Goal: Entertainment & Leisure: Consume media (video, audio)

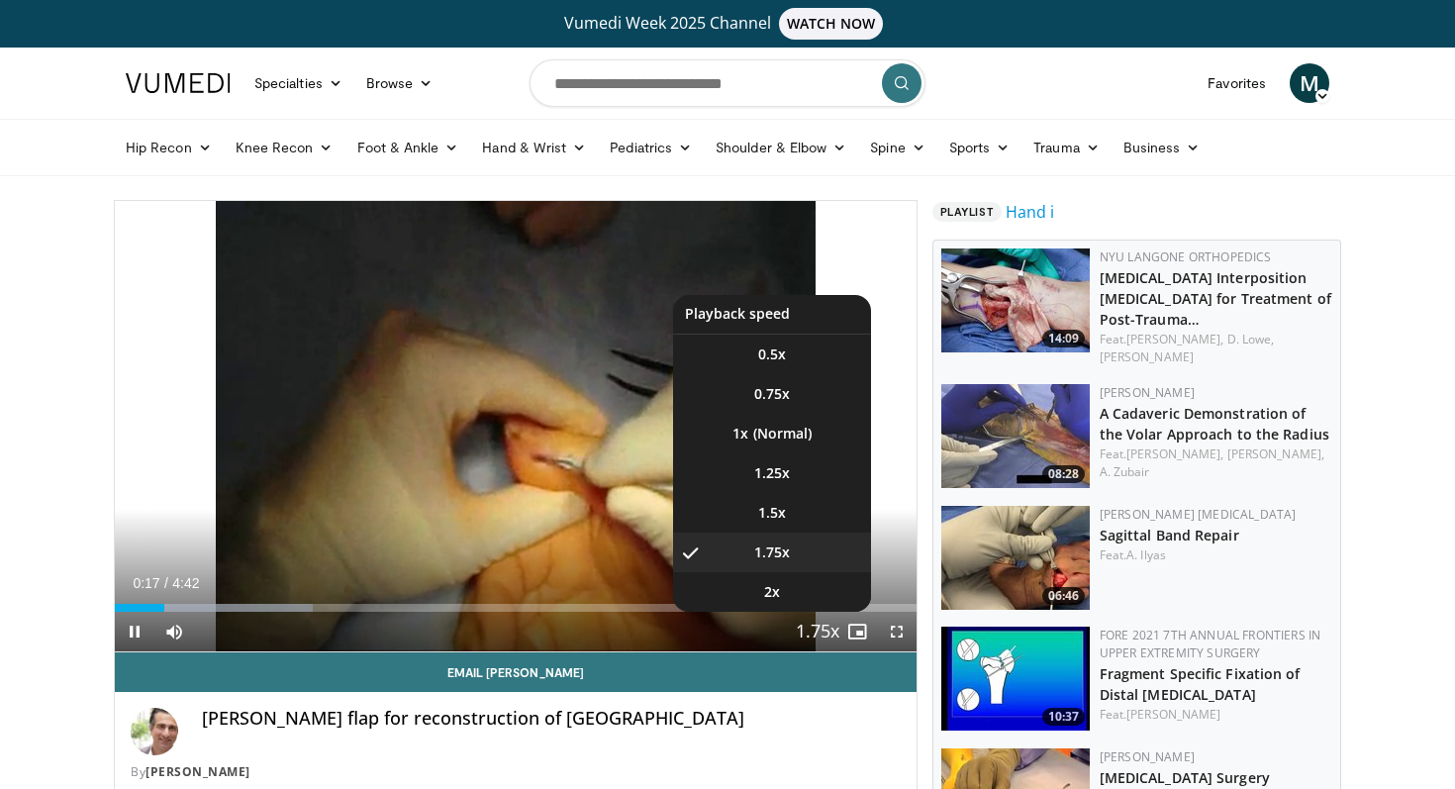
click at [809, 628] on span "Video Player" at bounding box center [818, 633] width 28 height 40
click at [826, 629] on span "Video Player" at bounding box center [818, 633] width 28 height 40
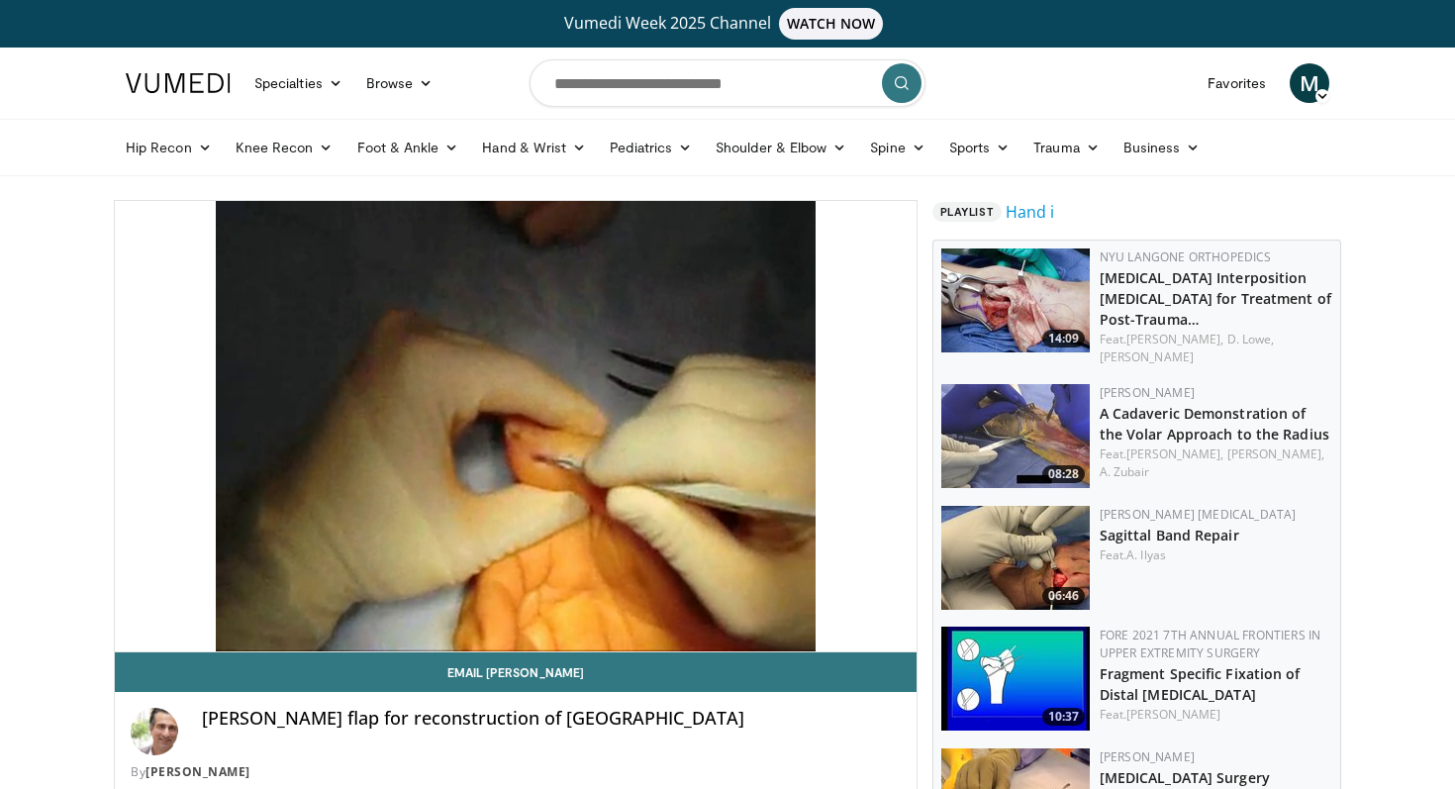
click at [826, 629] on div "10 seconds Tap to unmute" at bounding box center [516, 426] width 802 height 450
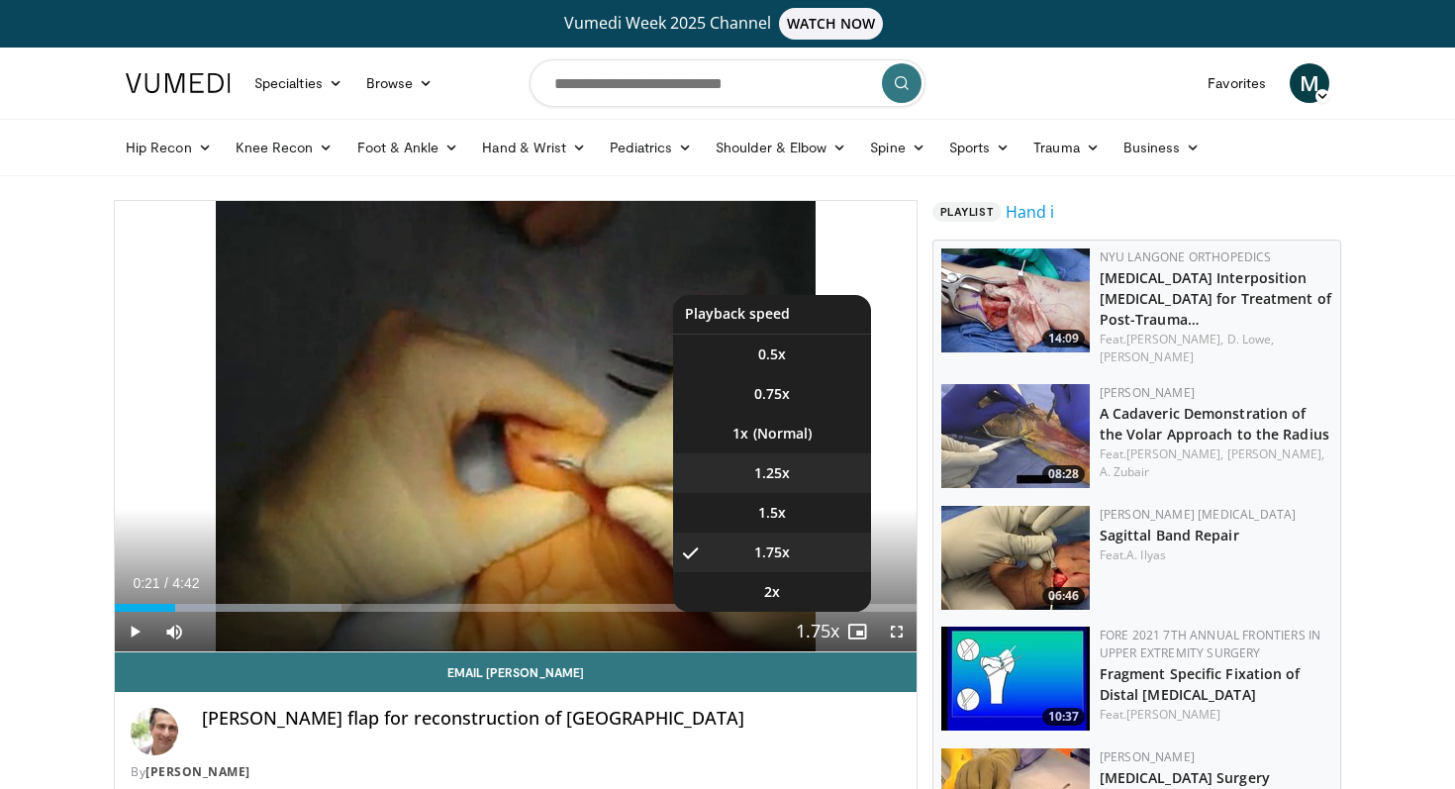
click at [765, 463] on span "1.25x" at bounding box center [772, 473] width 36 height 20
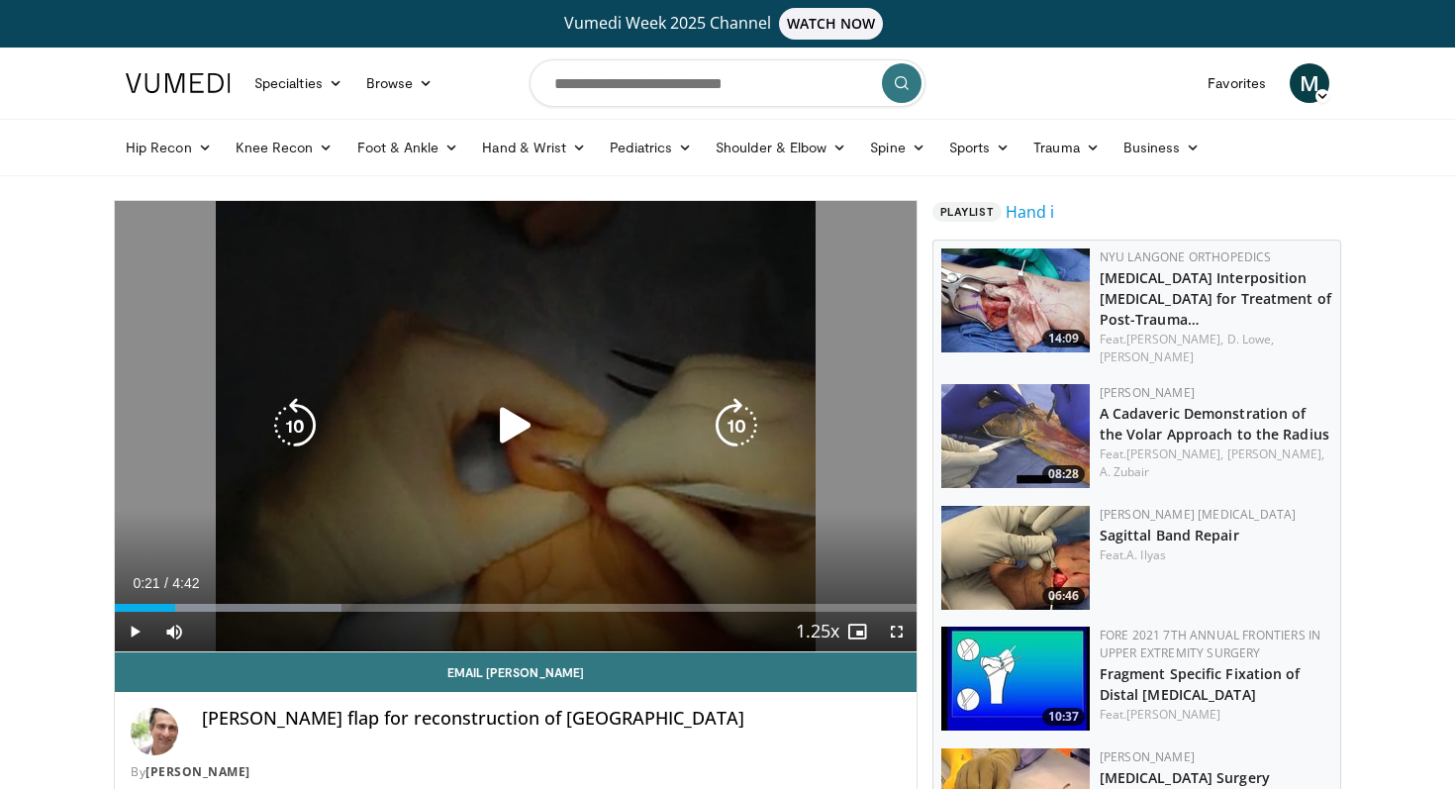
click at [601, 457] on div "10 seconds Tap to unmute" at bounding box center [516, 426] width 802 height 450
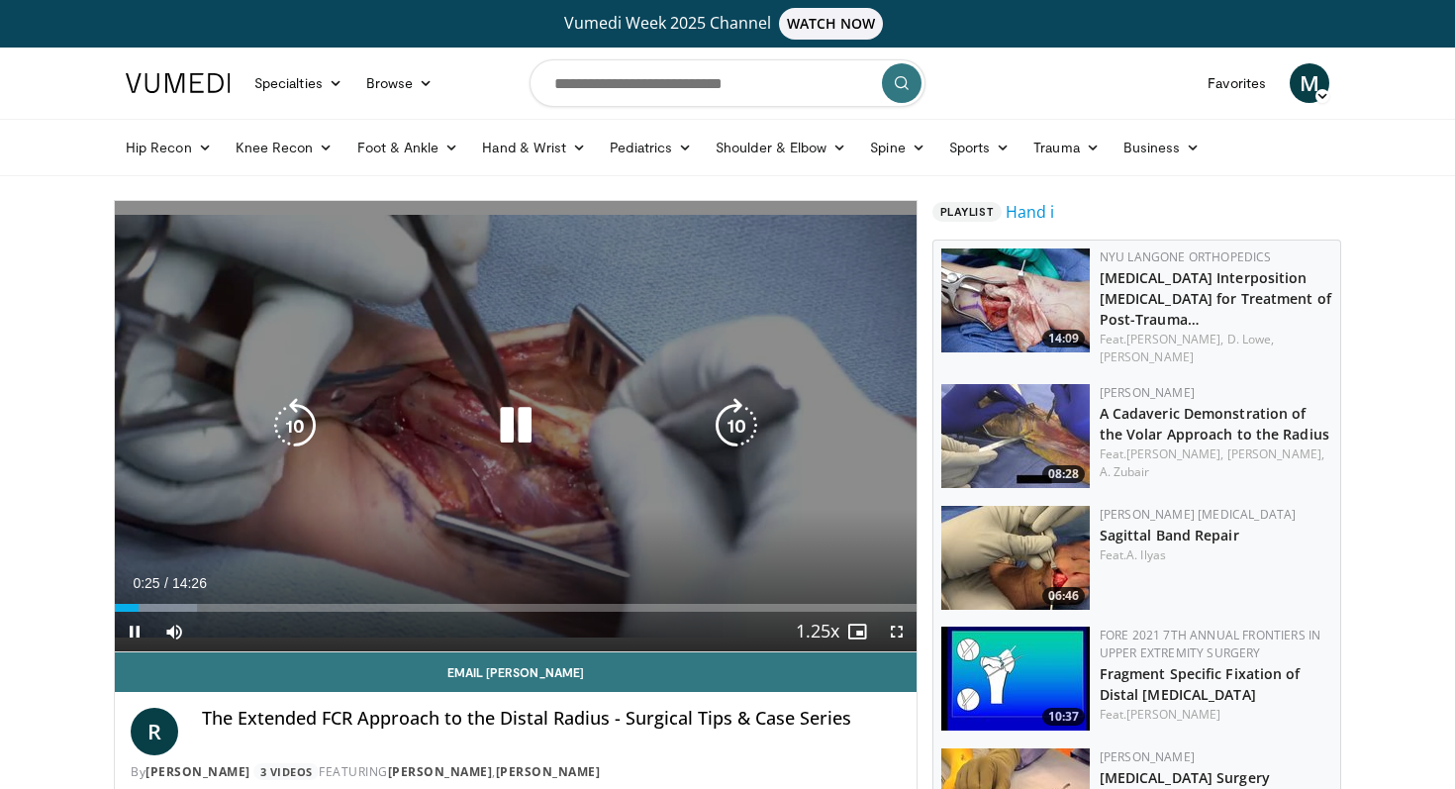
click at [511, 435] on icon "Video Player" at bounding box center [515, 425] width 55 height 55
